Goal: Use online tool/utility: Utilize a website feature to perform a specific function

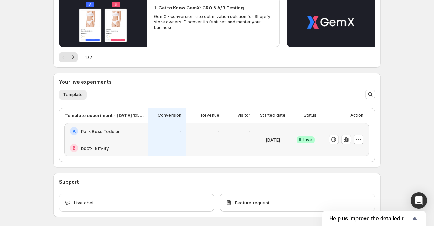
scroll to position [112, 0]
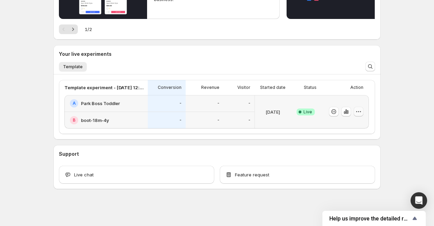
click at [358, 110] on icon "button" at bounding box center [358, 111] width 7 height 7
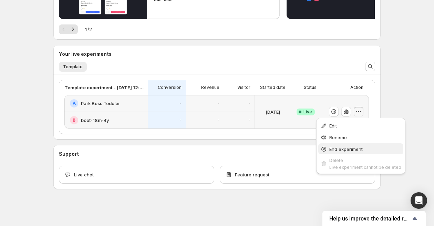
click at [336, 151] on span "End experiment" at bounding box center [365, 149] width 72 height 7
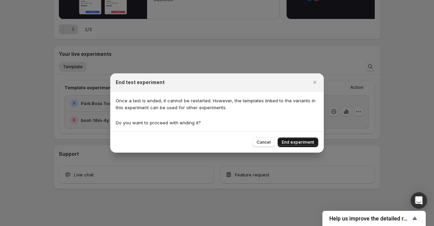
click at [291, 142] on span "End experiment" at bounding box center [298, 142] width 32 height 6
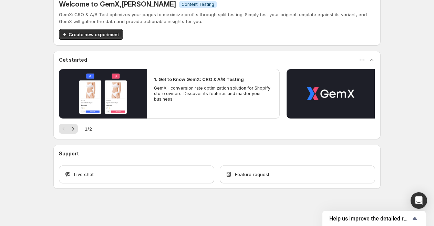
scroll to position [0, 0]
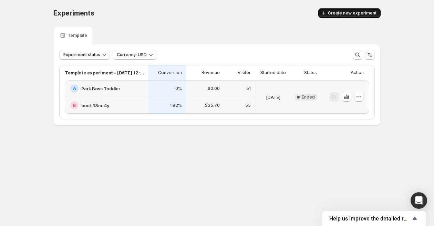
click at [339, 13] on span "Create new experiment" at bounding box center [352, 13] width 49 height 6
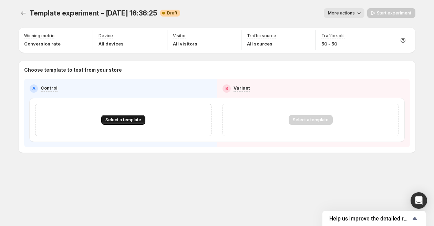
click at [113, 119] on span "Select a template" at bounding box center [123, 120] width 36 height 6
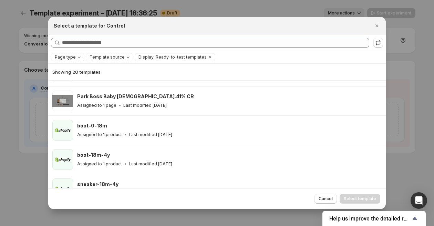
scroll to position [201, 0]
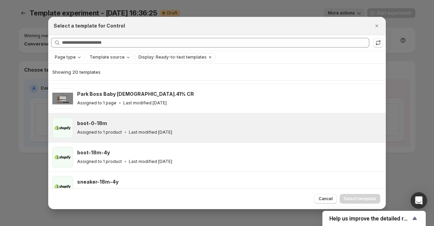
click at [196, 126] on div "boot-0-18m Assigned to 1 product Last modified [DATE]" at bounding box center [228, 128] width 302 height 16
click at [356, 197] on span "Select template" at bounding box center [360, 199] width 32 height 6
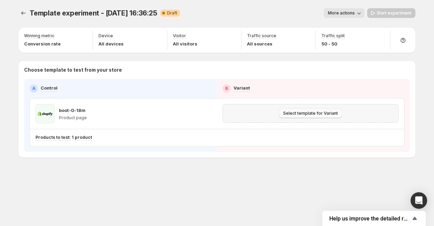
click at [323, 113] on span "Select template for Variant" at bounding box center [310, 114] width 55 height 6
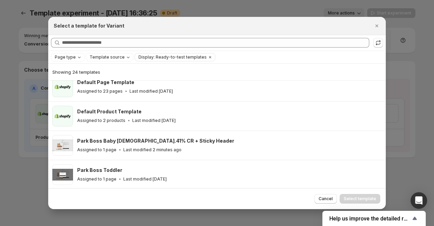
scroll to position [97, 0]
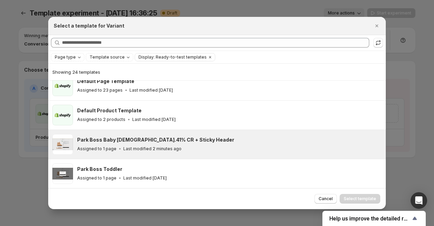
click at [189, 143] on div "Park Boss Baby [DEMOGRAPHIC_DATA].41% CR + Sticky Header" at bounding box center [228, 139] width 302 height 7
click at [353, 200] on span "Select template" at bounding box center [360, 199] width 32 height 6
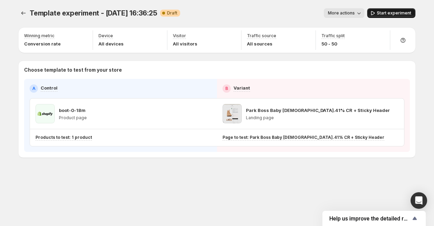
click at [381, 12] on span "Start experiment" at bounding box center [394, 13] width 34 height 6
click at [22, 13] on icon "Experiments" at bounding box center [23, 12] width 4 height 3
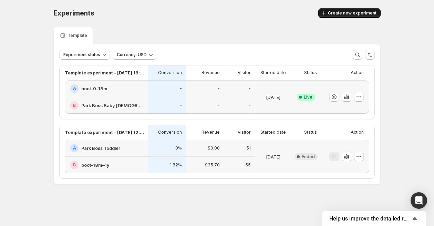
click at [364, 12] on span "Create new experiment" at bounding box center [352, 13] width 49 height 6
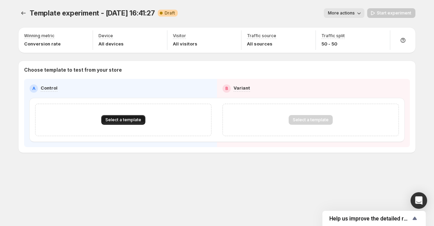
click at [123, 119] on span "Select a template" at bounding box center [123, 120] width 36 height 6
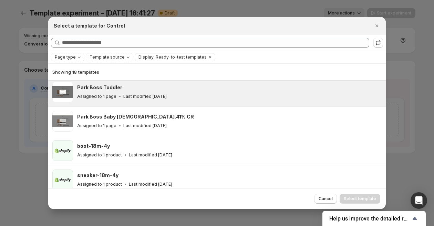
scroll to position [150, 0]
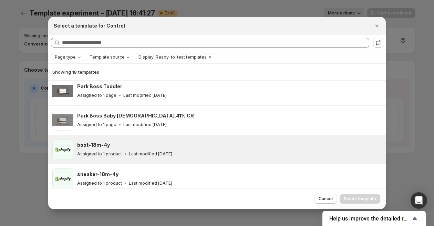
click at [99, 147] on h3 "boot-18m-4y" at bounding box center [93, 145] width 33 height 7
click at [371, 198] on span "Select template" at bounding box center [360, 199] width 32 height 6
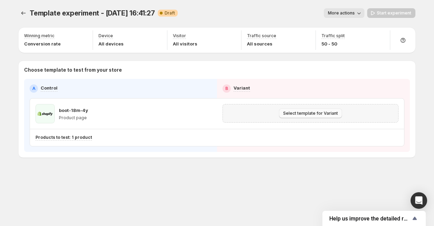
click at [313, 114] on span "Select template for Variant" at bounding box center [310, 114] width 55 height 6
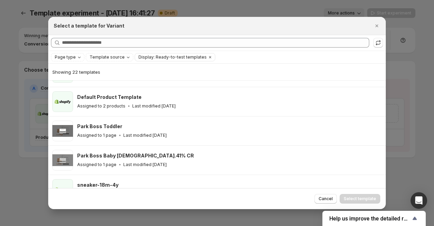
scroll to position [113, 0]
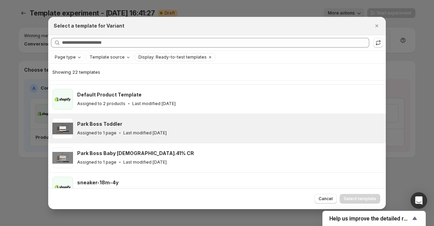
click at [173, 127] on div "Park Boss Toddler Assigned to 1 page Last modified [DATE]" at bounding box center [228, 129] width 302 height 16
click at [349, 200] on span "Select template" at bounding box center [360, 199] width 32 height 6
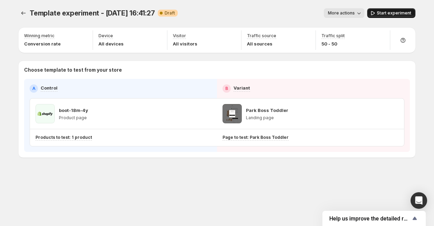
click at [381, 10] on button "Start experiment" at bounding box center [391, 13] width 48 height 10
